Goal: Find specific page/section: Find specific page/section

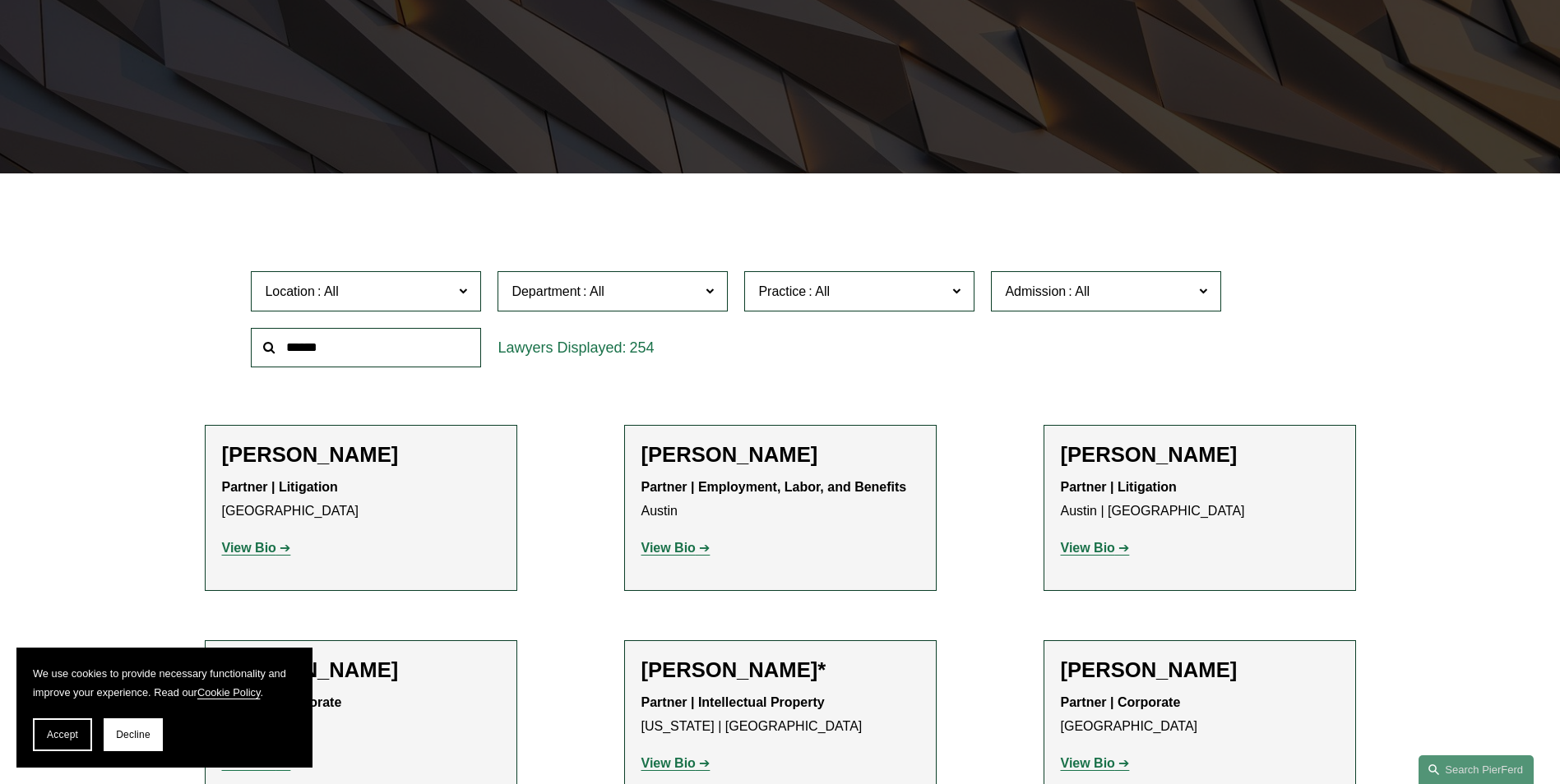
scroll to position [328, 0]
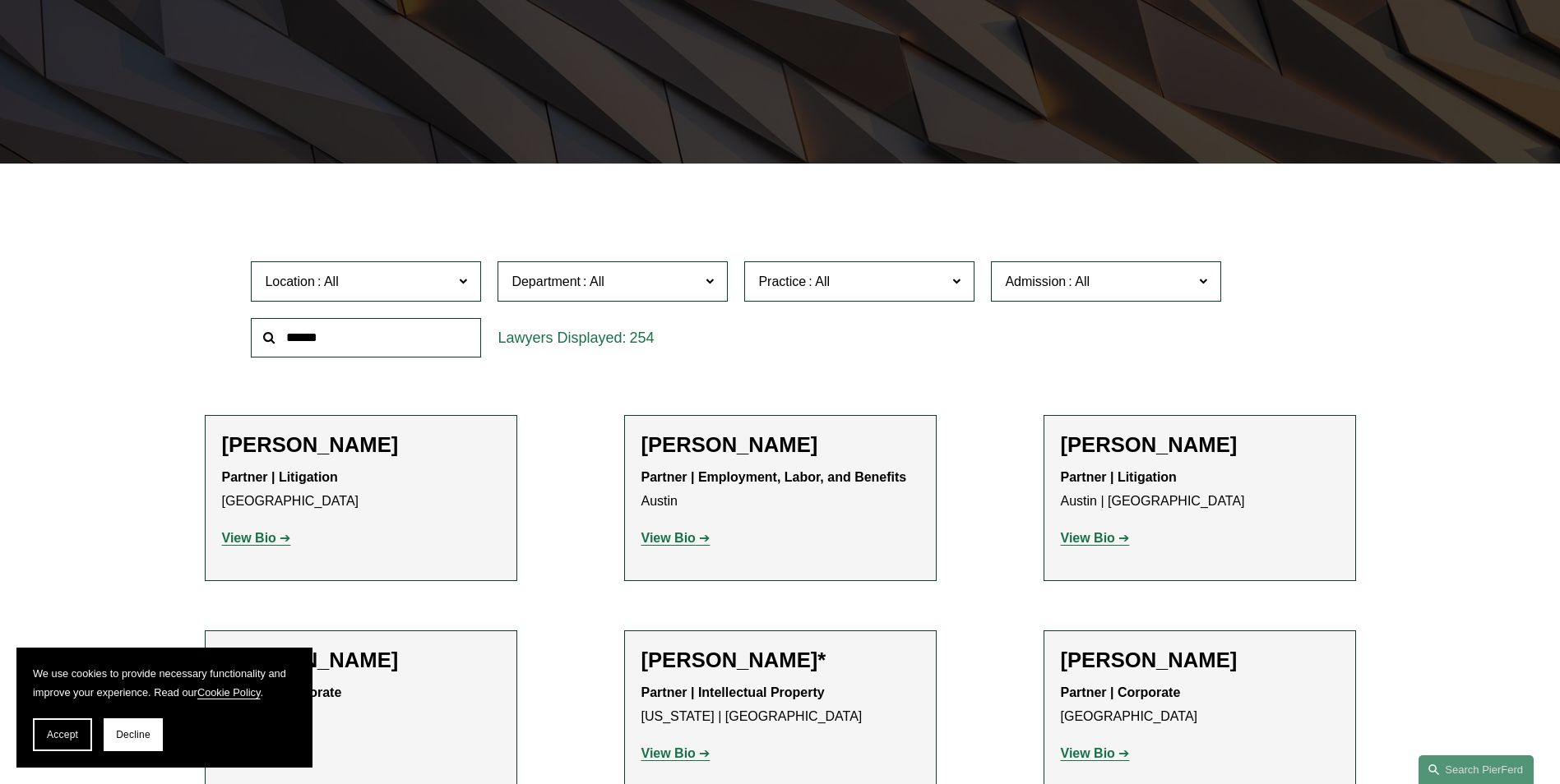
click at [825, 274] on span at bounding box center [819, 281] width 27 height 14
click at [0, 0] on link "Trusts & Estates" at bounding box center [0, 0] width 0 height 0
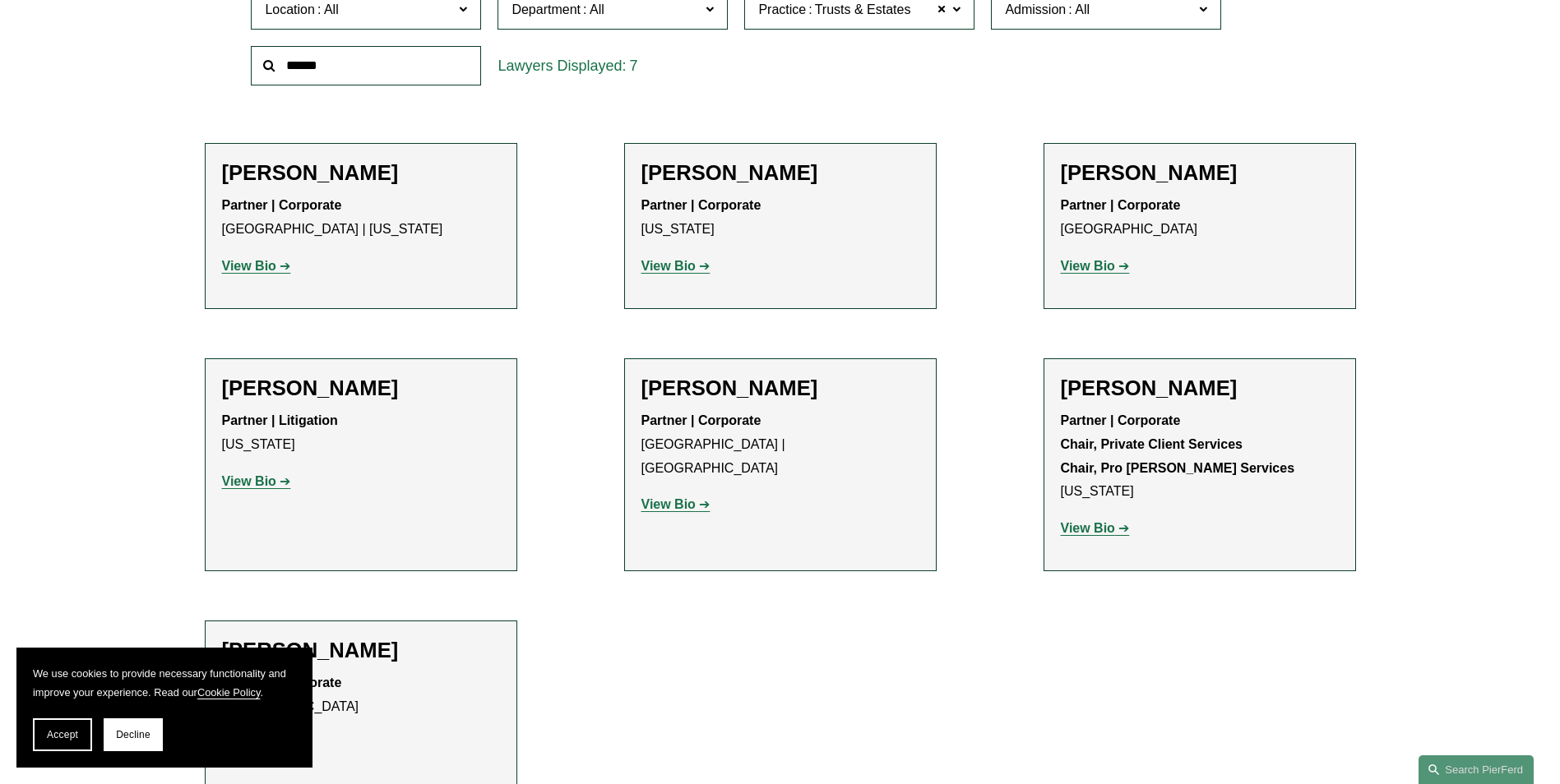
scroll to position [575, 0]
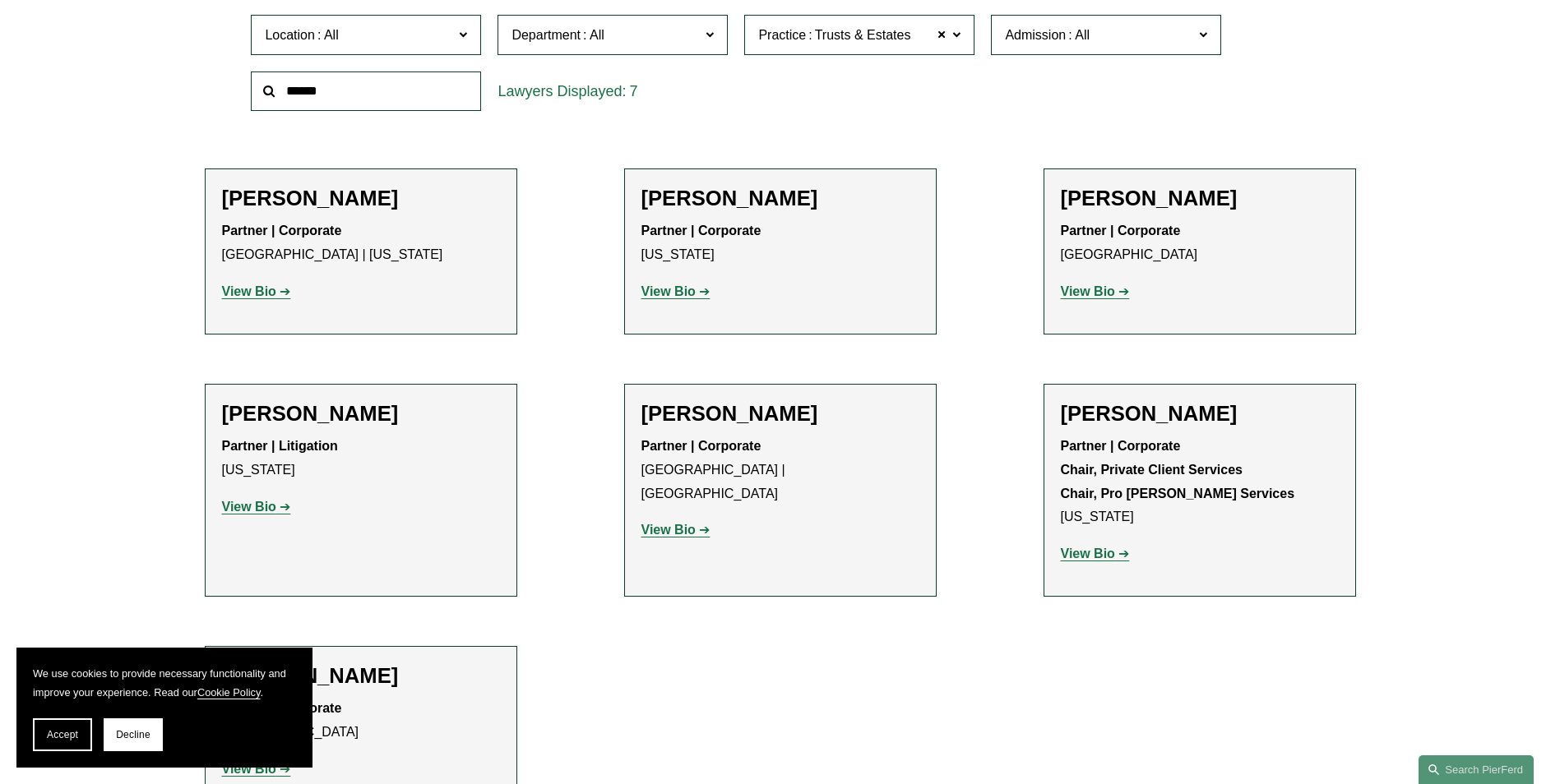
click at [1102, 554] on strong "View Bio" at bounding box center [1087, 554] width 54 height 14
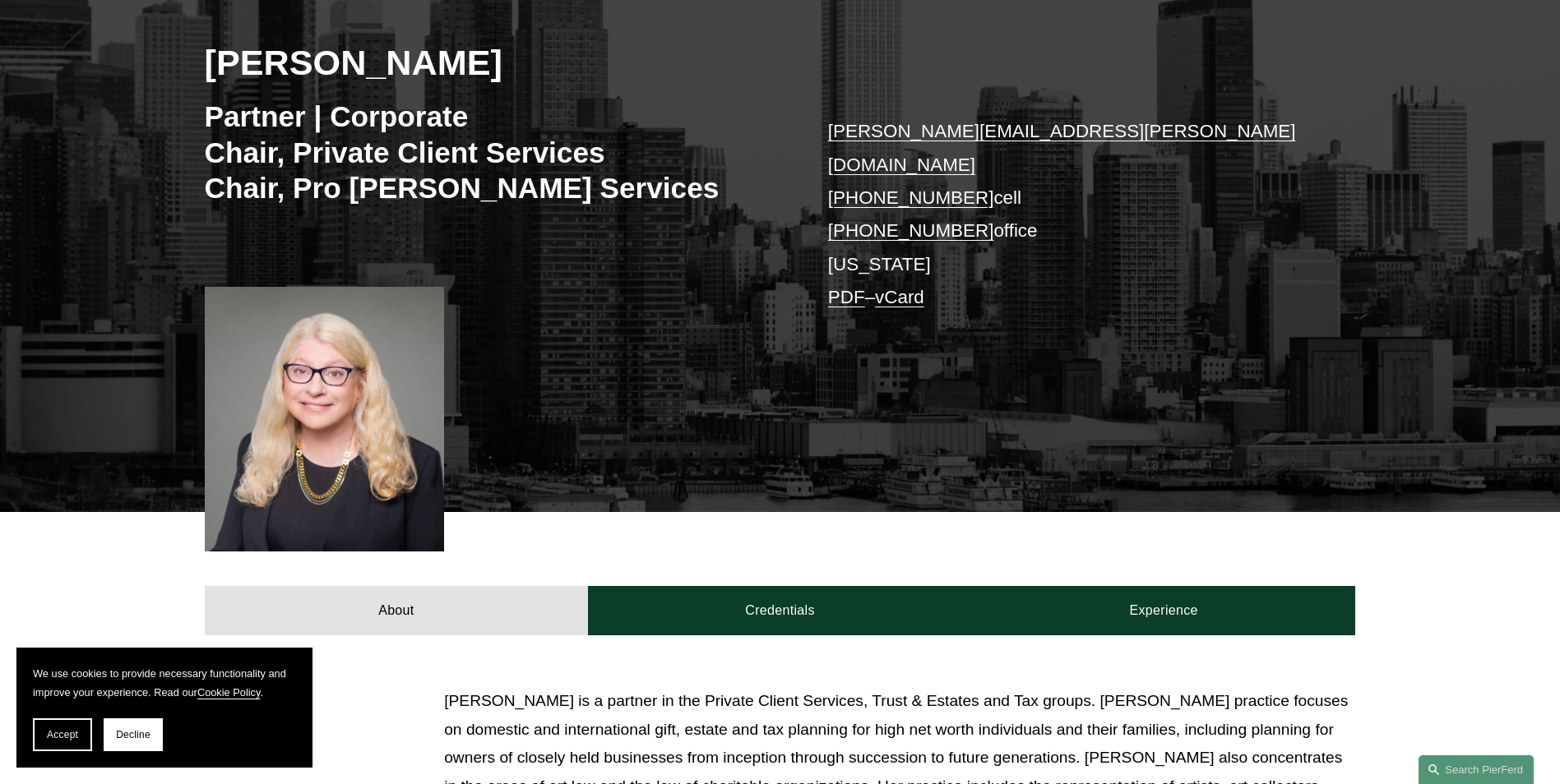
scroll to position [164, 0]
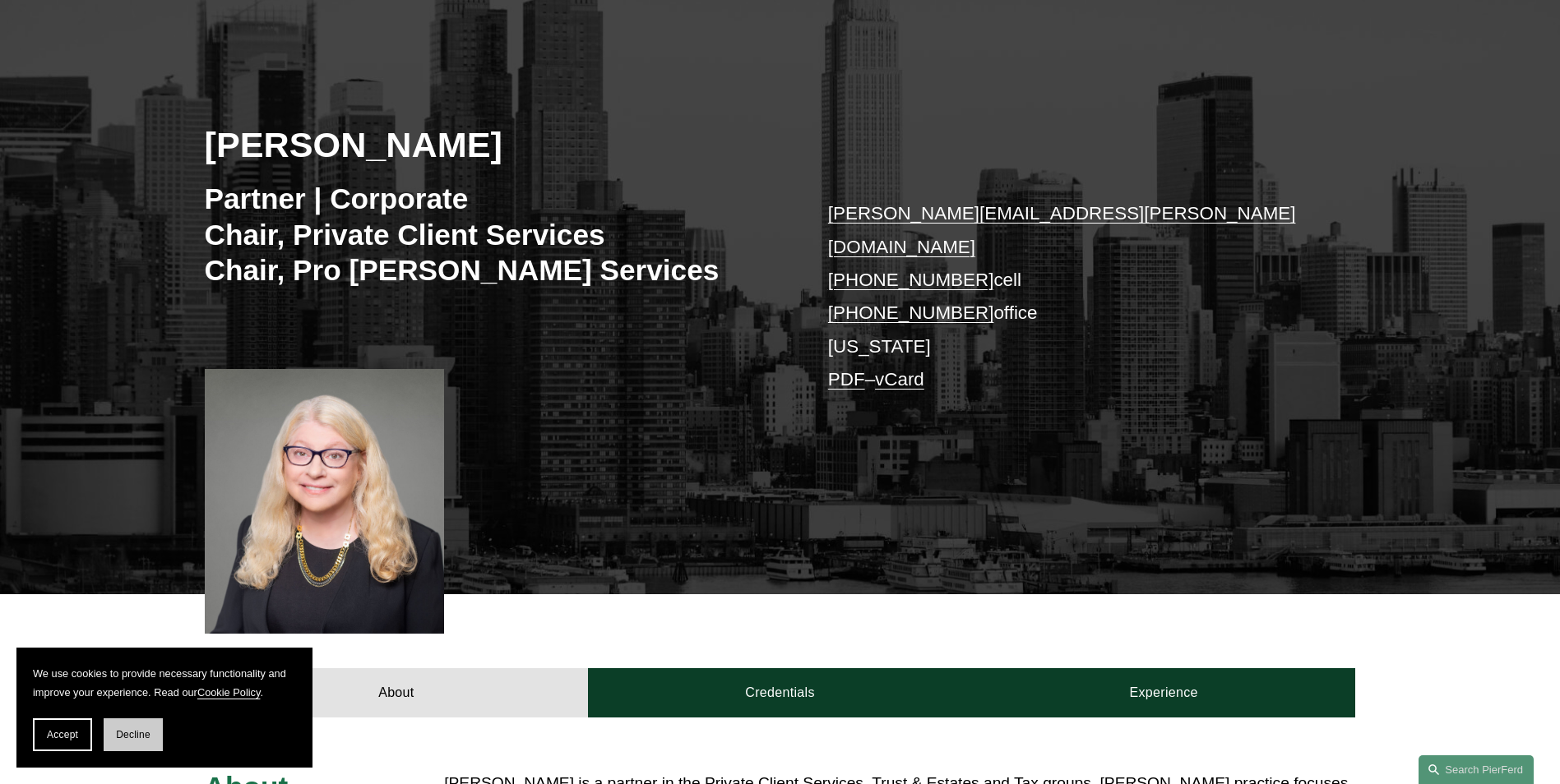
click at [147, 730] on span "Decline" at bounding box center [133, 734] width 34 height 11
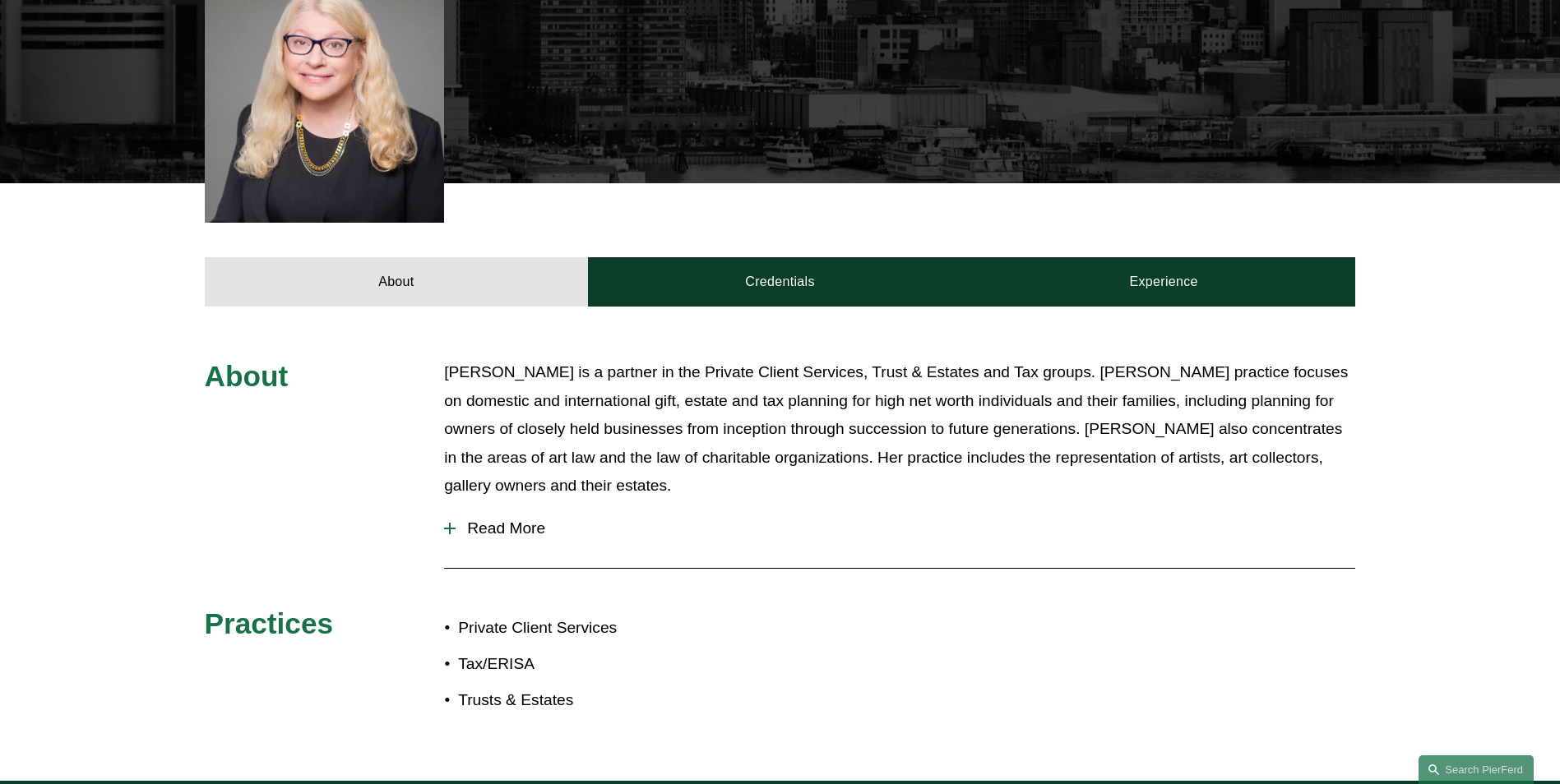
scroll to position [493, 0]
